Goal: Task Accomplishment & Management: Manage account settings

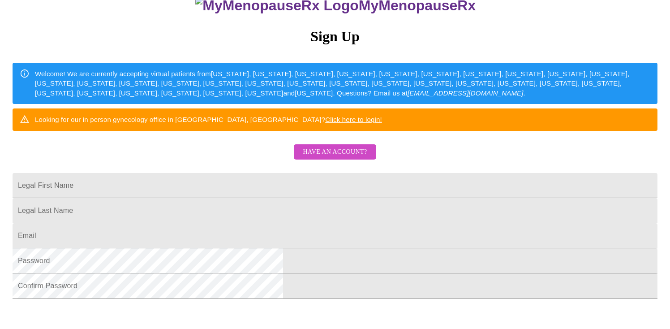
scroll to position [102, 0]
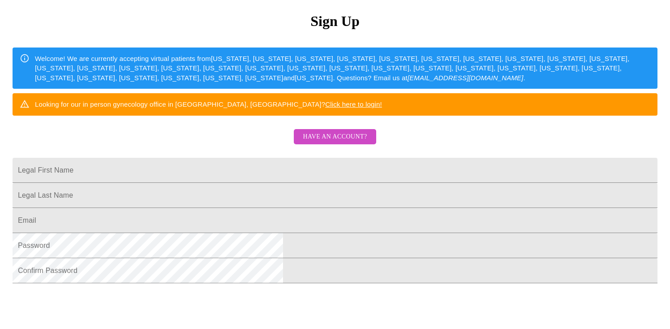
click at [338, 142] on span "Have an account?" at bounding box center [335, 136] width 64 height 11
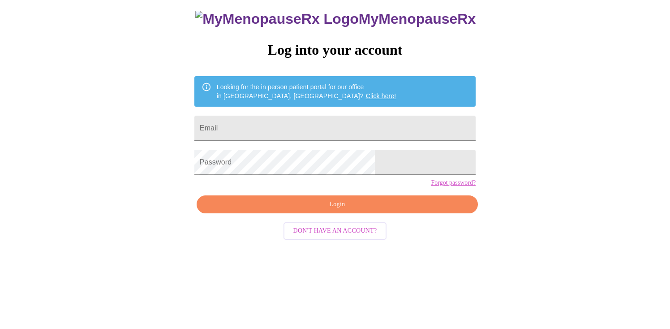
scroll to position [9, 0]
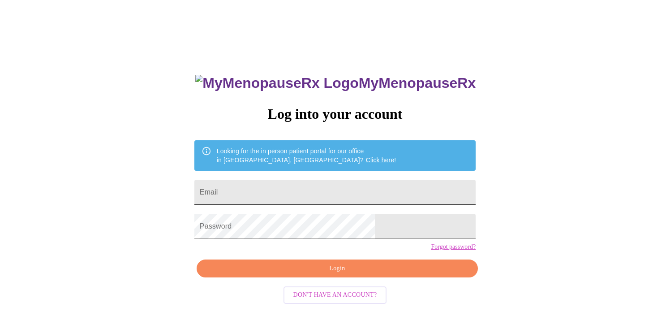
click at [308, 189] on input "Email" at bounding box center [334, 192] width 281 height 25
type input "juliehdenker@gmail.com"
click at [356, 274] on span "Login" at bounding box center [337, 268] width 261 height 11
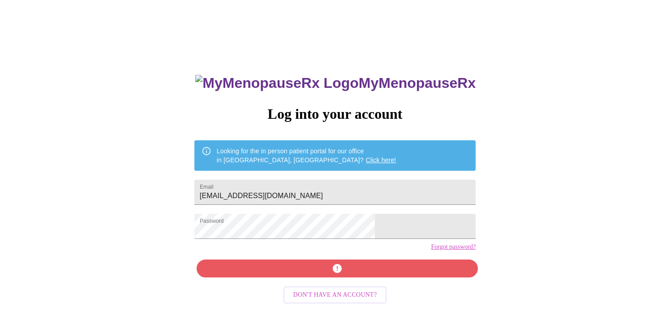
click at [431, 250] on link "Forgot password?" at bounding box center [453, 246] width 45 height 7
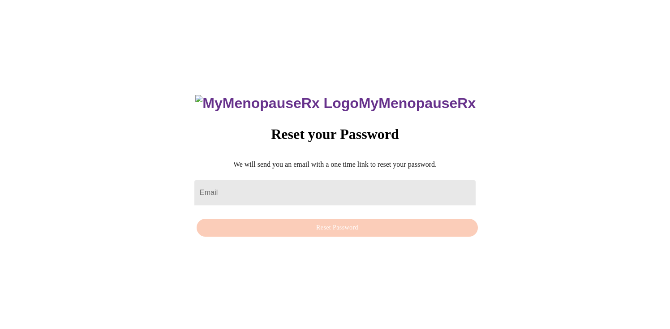
click at [336, 184] on input "Email" at bounding box center [334, 192] width 281 height 25
type input "juliehdenker@gmail.com"
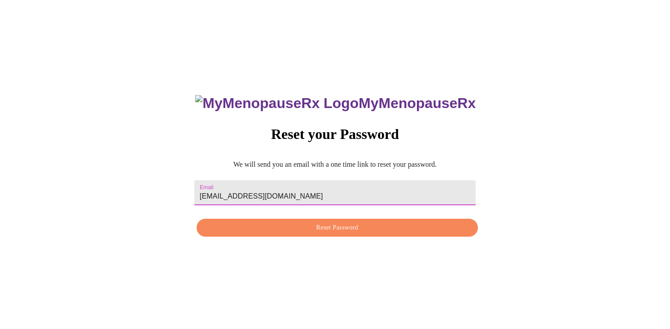
click at [337, 227] on span "Reset Password" at bounding box center [337, 227] width 261 height 11
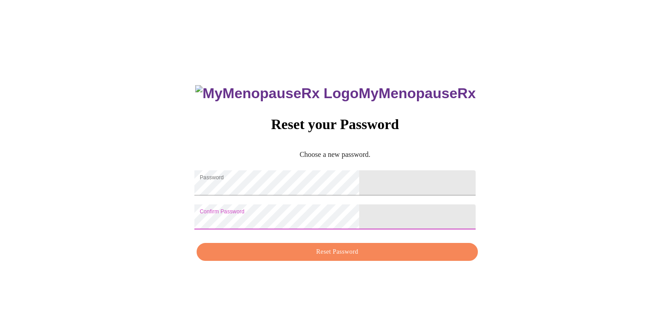
click at [336, 257] on span "Reset Password" at bounding box center [337, 251] width 261 height 11
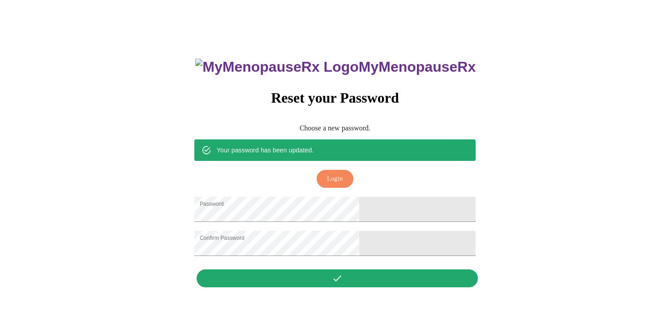
click at [337, 173] on span "Login" at bounding box center [335, 178] width 16 height 11
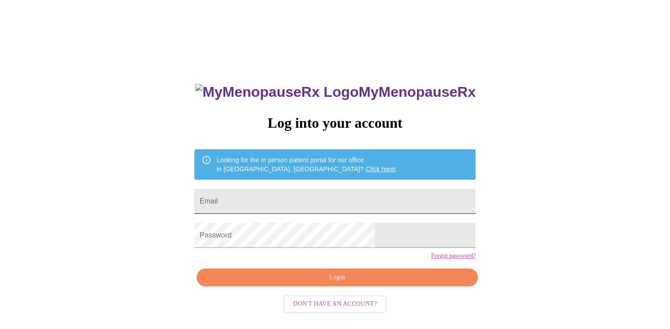
click at [317, 196] on input "Email" at bounding box center [334, 200] width 281 height 25
type input "juliehdenker@gmail.com"
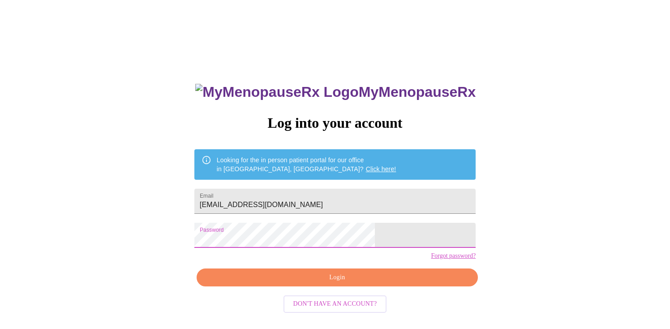
click at [337, 283] on span "Login" at bounding box center [337, 277] width 261 height 11
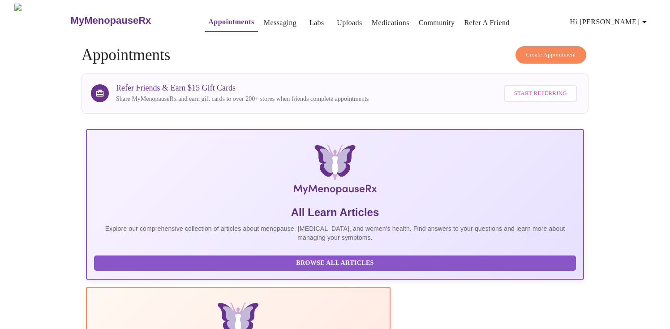
click at [635, 18] on span "Hi Julie" at bounding box center [610, 22] width 80 height 13
click at [467, 35] on div at bounding box center [335, 164] width 670 height 329
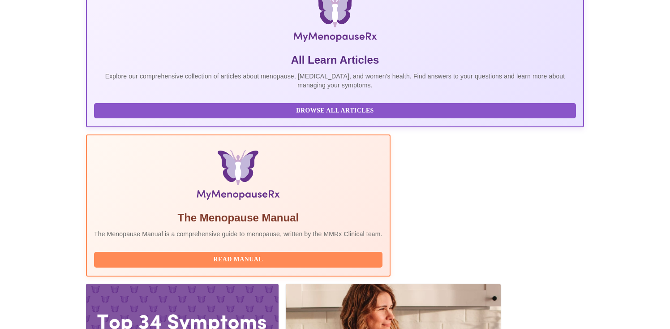
scroll to position [161, 0]
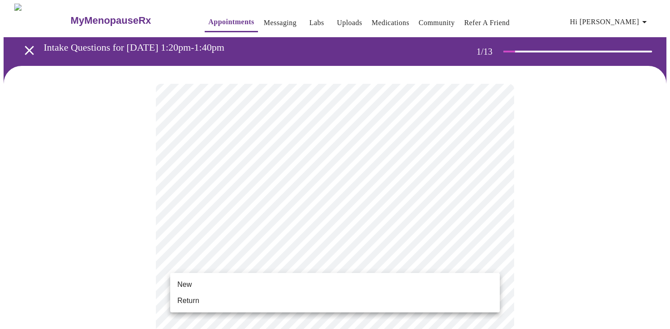
click at [255, 283] on li "New" at bounding box center [334, 284] width 329 height 16
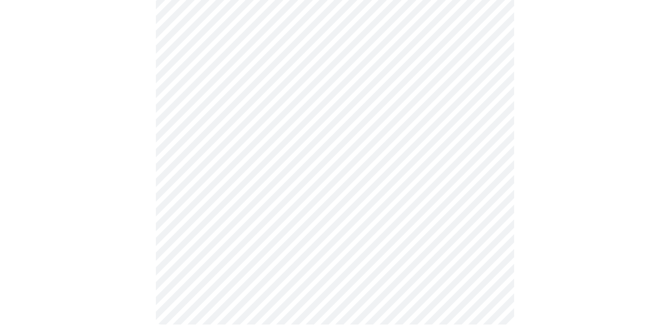
scroll to position [471, 0]
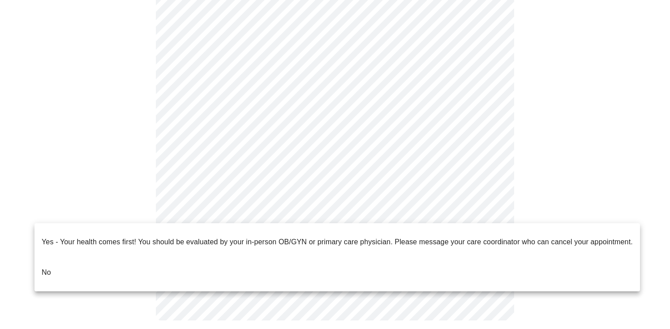
click at [160, 264] on li "No" at bounding box center [336, 272] width 605 height 30
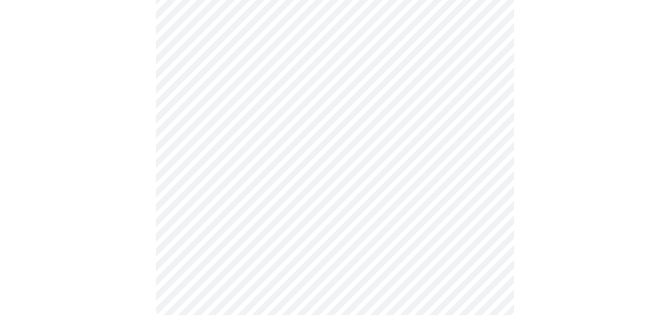
scroll to position [0, 0]
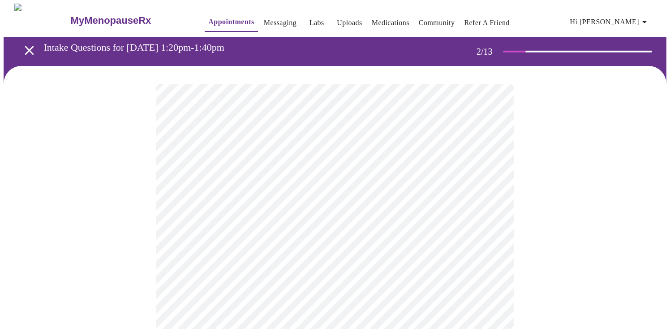
click at [371, 181] on body "MyMenopauseRx Appointments Messaging Labs Uploads Medications Community Refer a…" at bounding box center [335, 273] width 663 height 538
